Goal: Download file/media

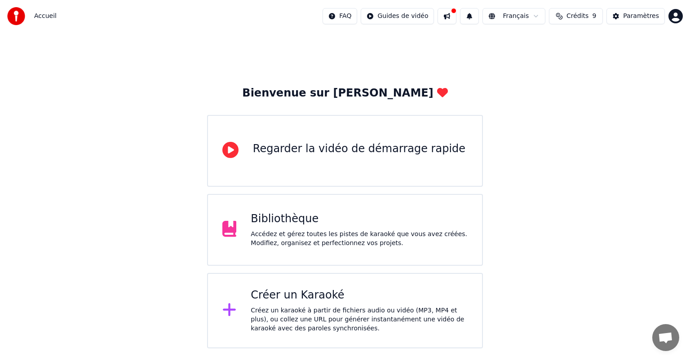
click at [268, 243] on div "Accédez et gérez toutes les pistes de karaoké que vous avez créées. Modifiez, o…" at bounding box center [358, 239] width 217 height 18
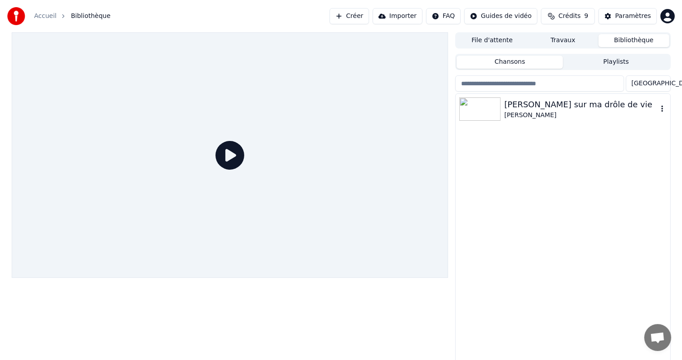
click at [589, 107] on div "[PERSON_NAME] sur ma drôle de vie" at bounding box center [580, 104] width 153 height 13
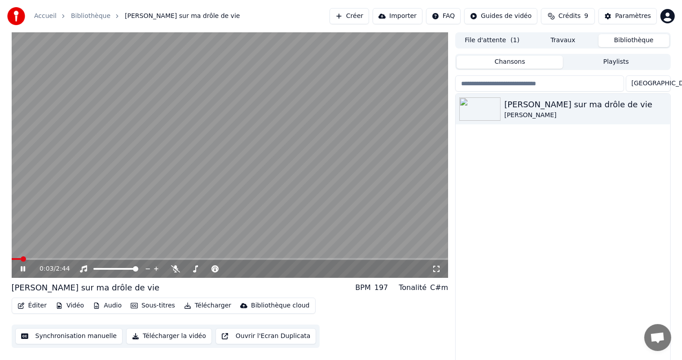
click at [196, 312] on div "Éditer Vidéo Audio Sous-titres Télécharger Bibliothèque cloud" at bounding box center [164, 306] width 304 height 16
click at [197, 305] on button "Télécharger" at bounding box center [207, 305] width 54 height 13
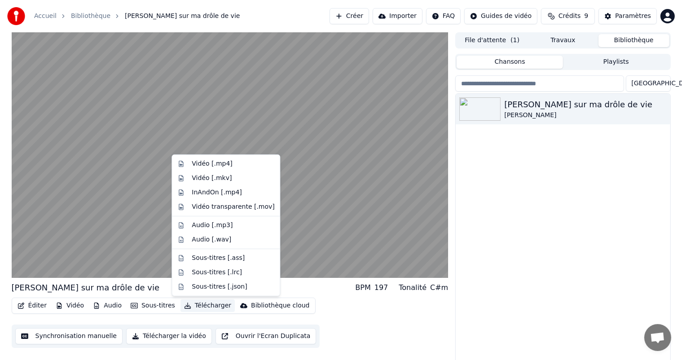
click at [153, 217] on video at bounding box center [230, 155] width 437 height 246
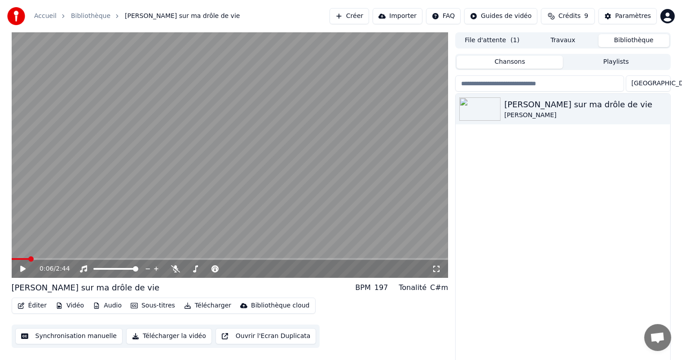
click at [192, 310] on button "Télécharger" at bounding box center [207, 305] width 54 height 13
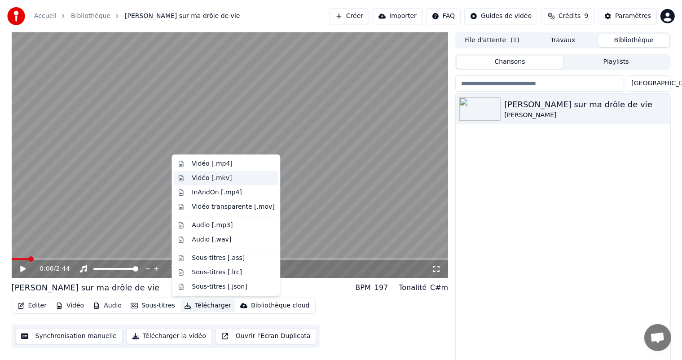
click at [228, 183] on div "Vidéo [.mkv]" at bounding box center [226, 178] width 104 height 14
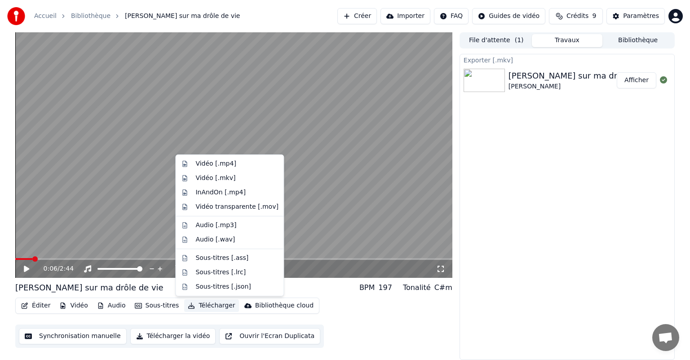
click at [206, 306] on button "Télécharger" at bounding box center [211, 305] width 54 height 13
click at [244, 225] on div "Audio [.mp3]" at bounding box center [236, 225] width 83 height 9
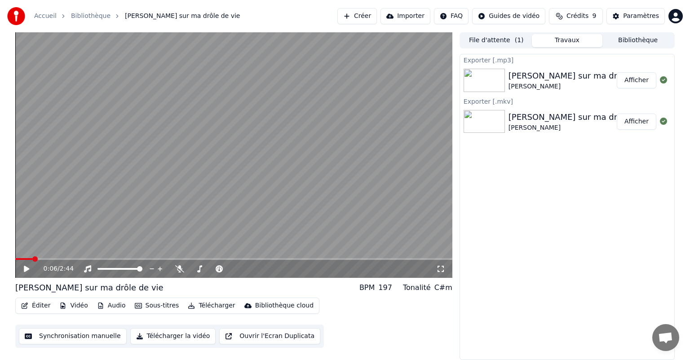
click at [637, 80] on button "Afficher" at bounding box center [636, 80] width 40 height 16
click at [642, 124] on button "Afficher" at bounding box center [636, 122] width 40 height 16
click at [572, 218] on div "Exporter [.mp3] [PERSON_NAME] sur ma drôle de vie [PERSON_NAME] Afficher Export…" at bounding box center [566, 207] width 215 height 306
